Goal: Navigation & Orientation: Find specific page/section

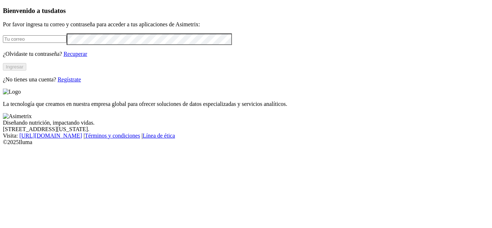
type input "[EMAIL_ADDRESS][DOMAIN_NAME]"
click at [26, 71] on button "Ingresar" at bounding box center [14, 67] width 23 height 8
